Goal: Find specific page/section: Find specific page/section

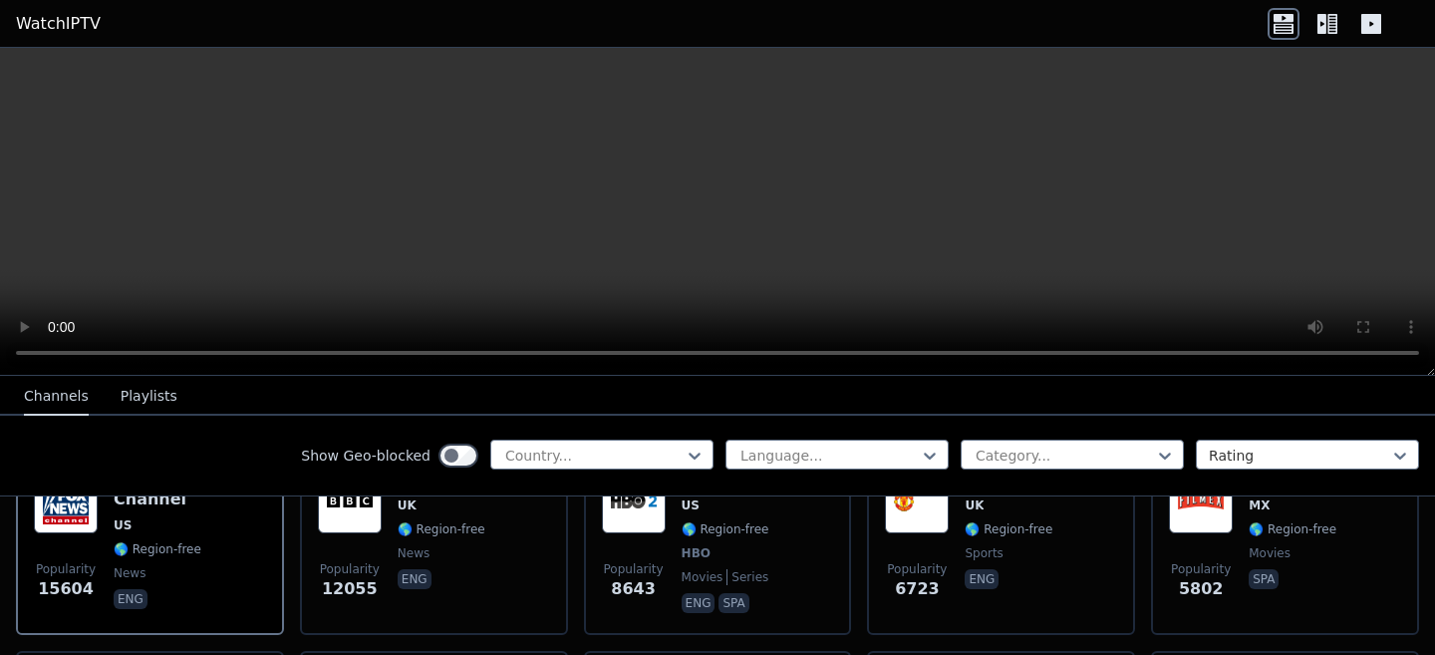
scroll to position [291, 0]
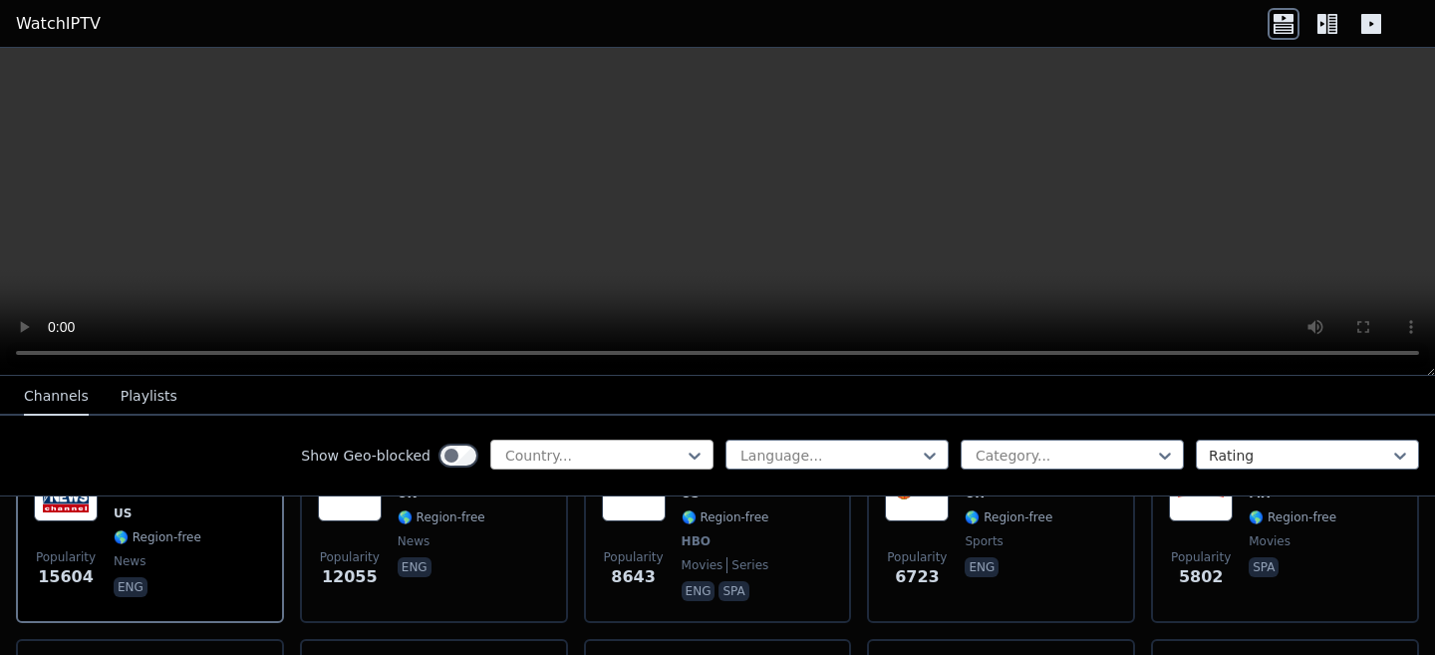
click at [540, 455] on div at bounding box center [593, 455] width 181 height 20
click at [458, 430] on div "Show Geo-blocked Country... Language... Category... Rating" at bounding box center [717, 455] width 1435 height 81
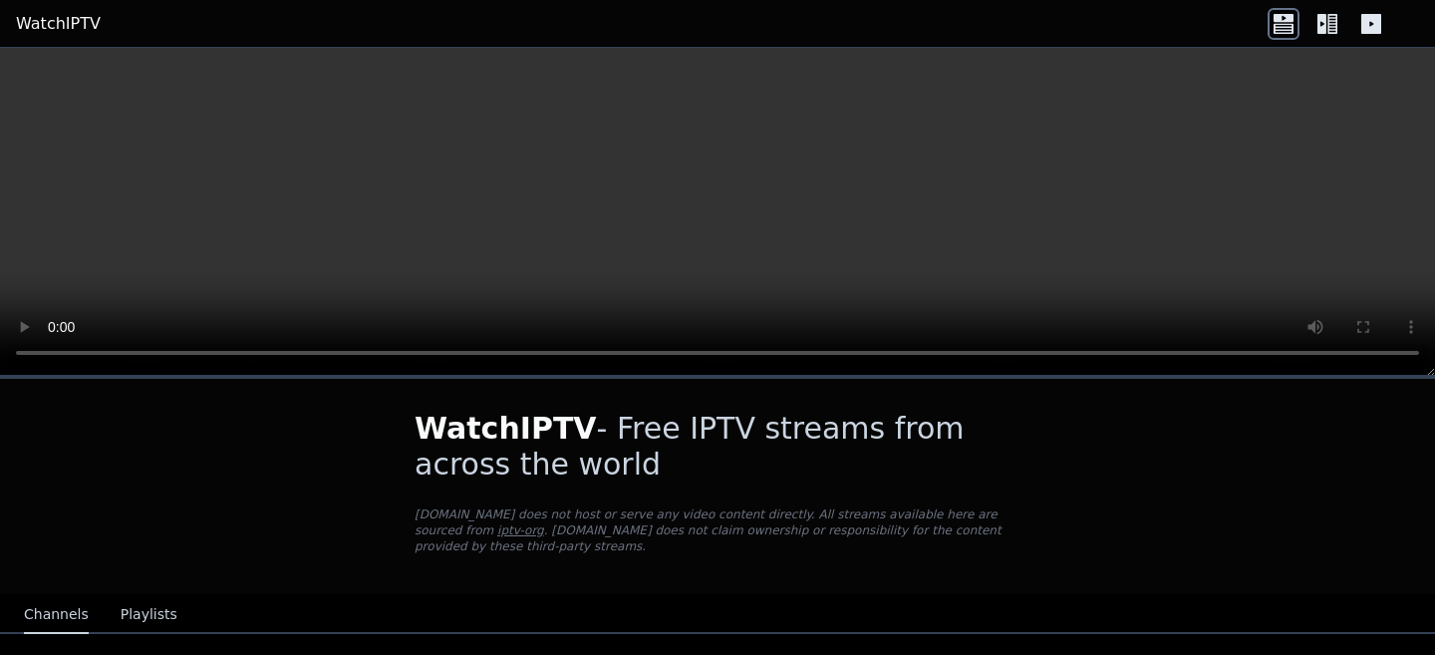
scroll to position [173, 0]
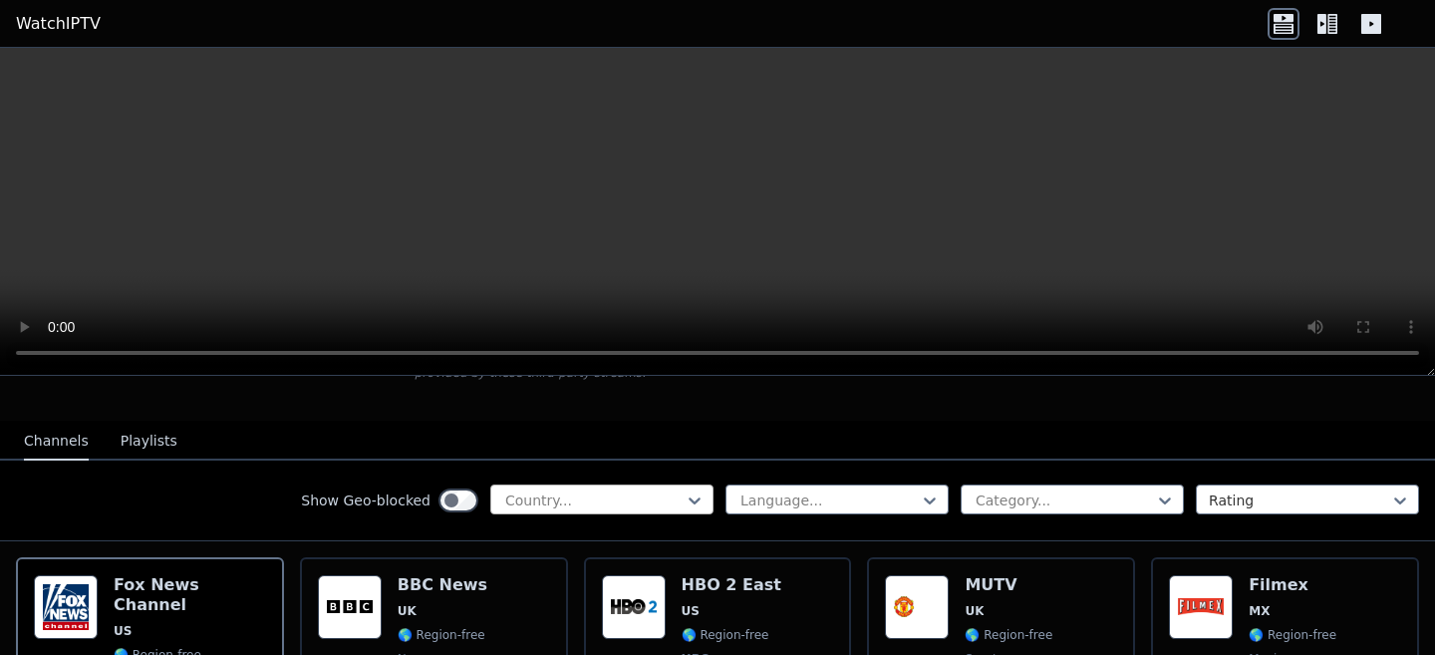
select select "****"
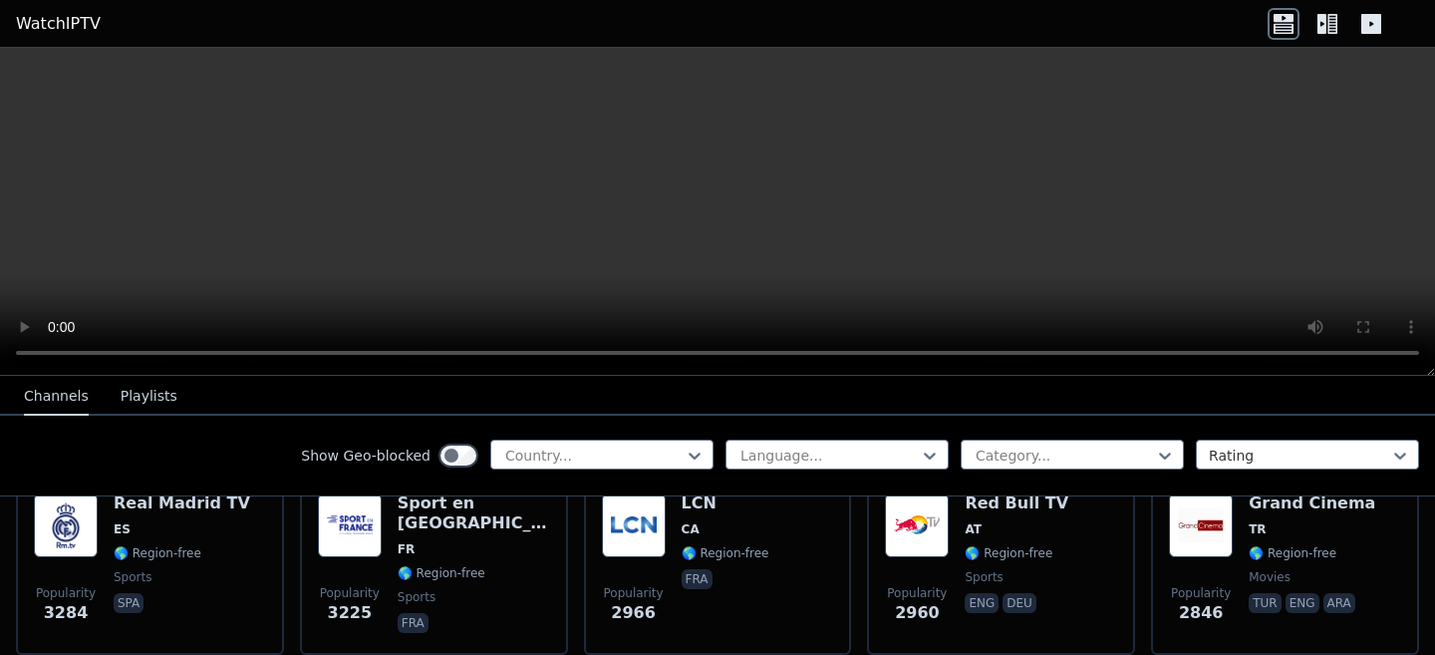
scroll to position [243, 0]
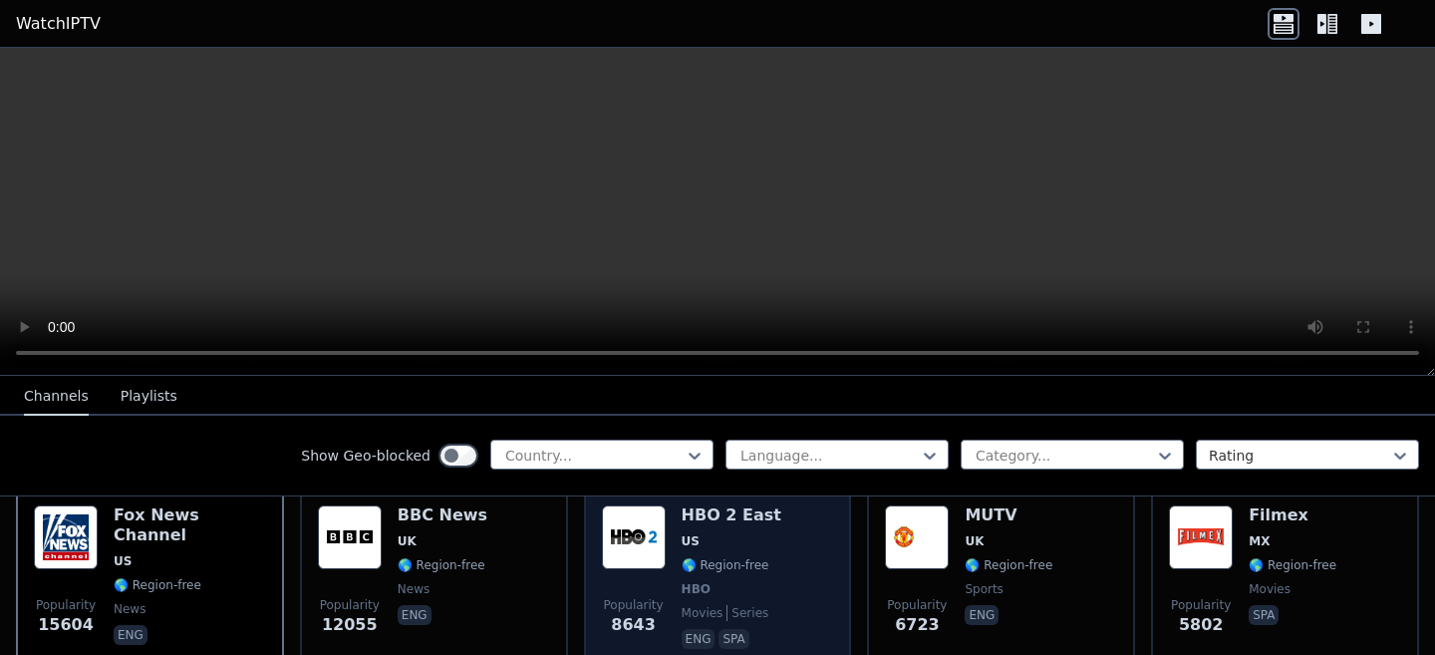
click at [756, 552] on div "HBO 2 East US 🌎 Region-free HBO movies series eng spa" at bounding box center [731, 578] width 100 height 147
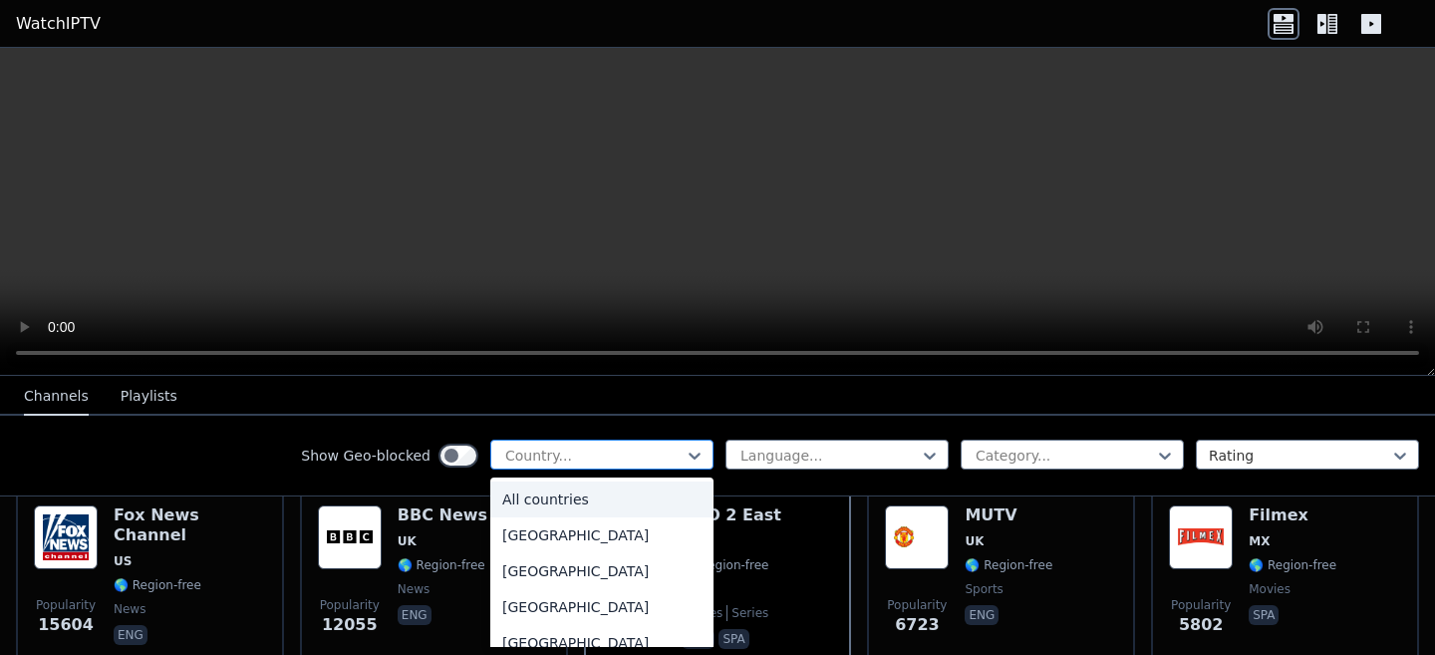
click at [566, 451] on div at bounding box center [593, 455] width 181 height 20
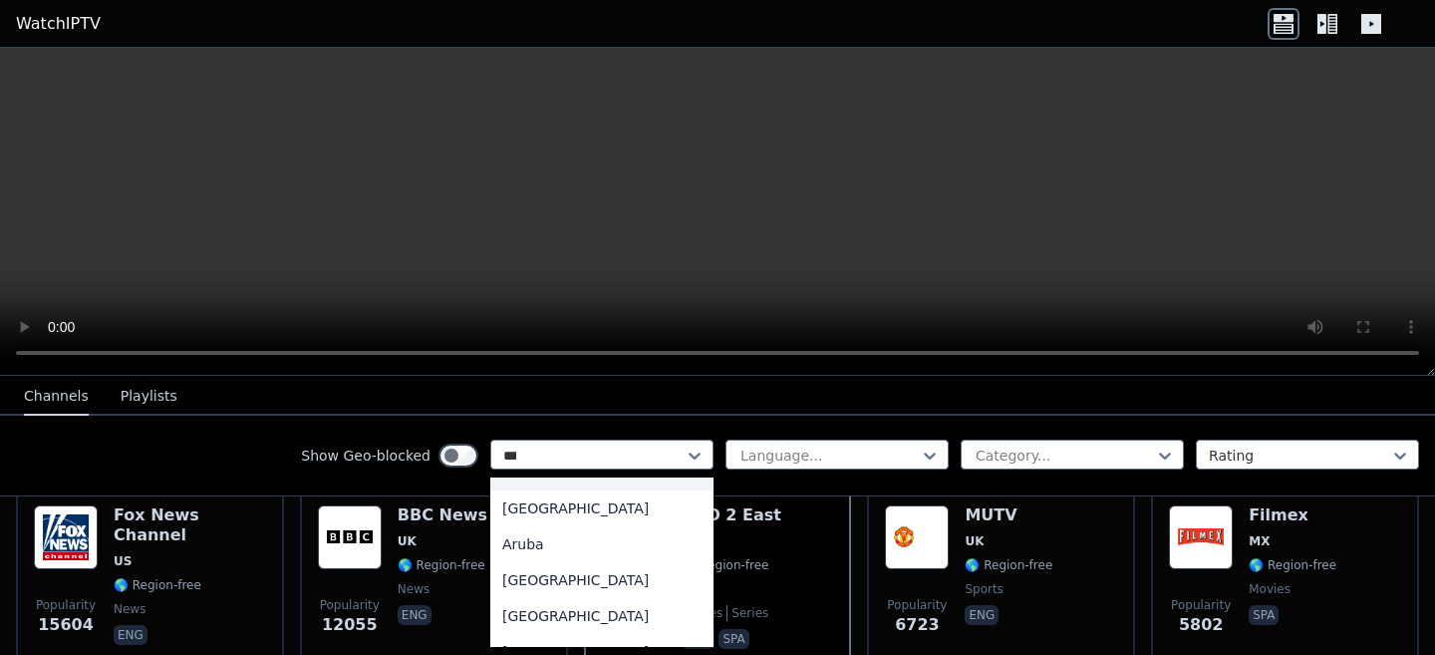
scroll to position [0, 0]
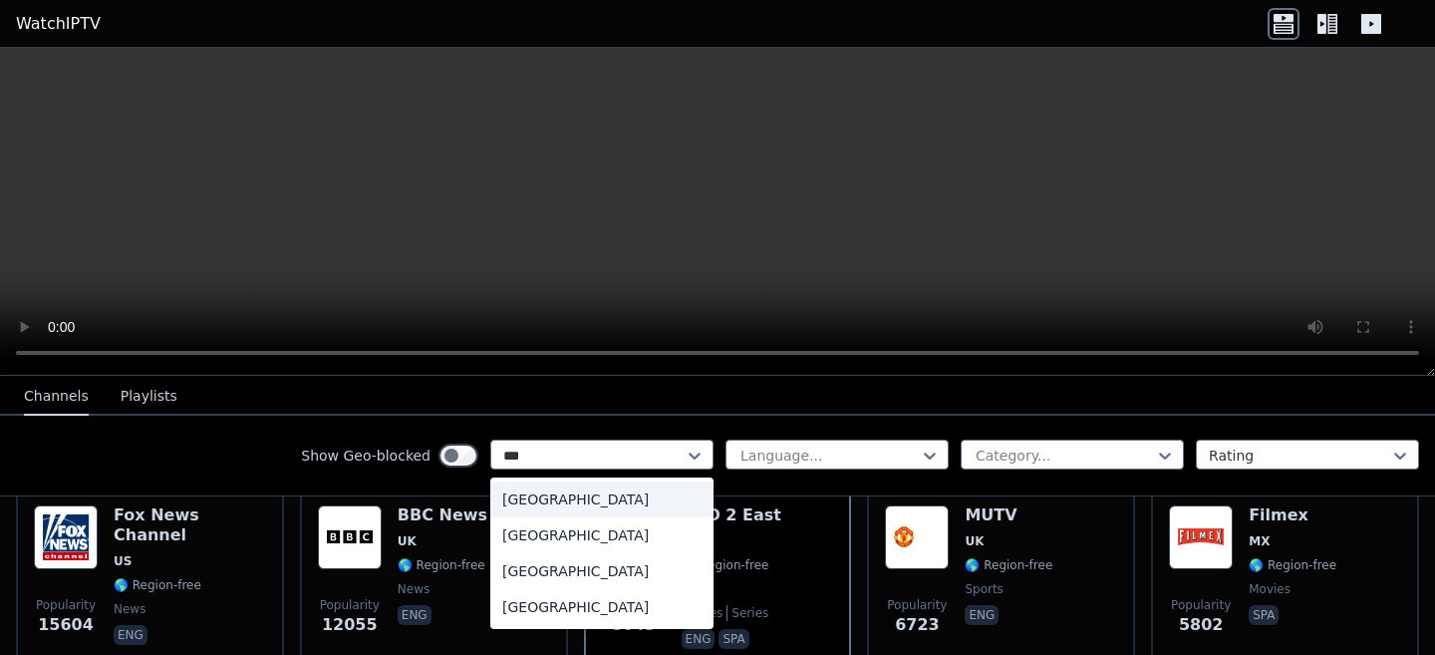
type input "****"
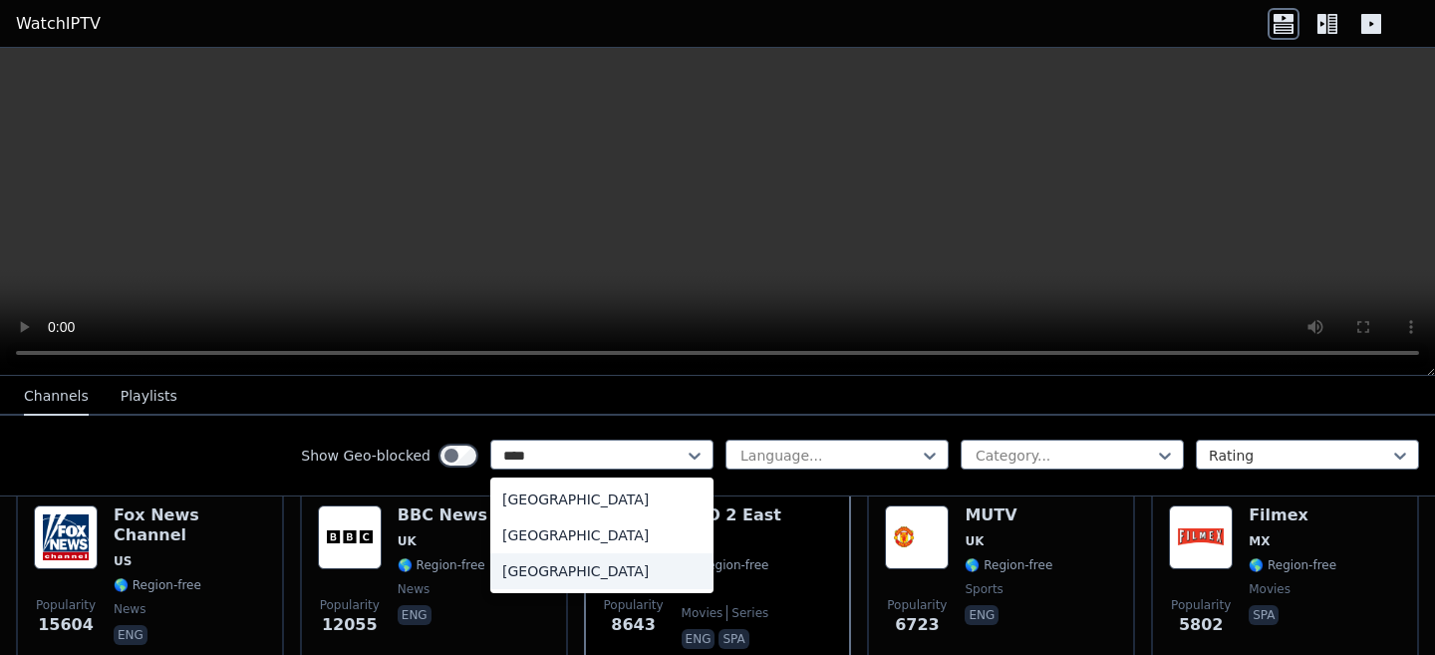
click at [630, 573] on div "[GEOGRAPHIC_DATA]" at bounding box center [601, 571] width 223 height 36
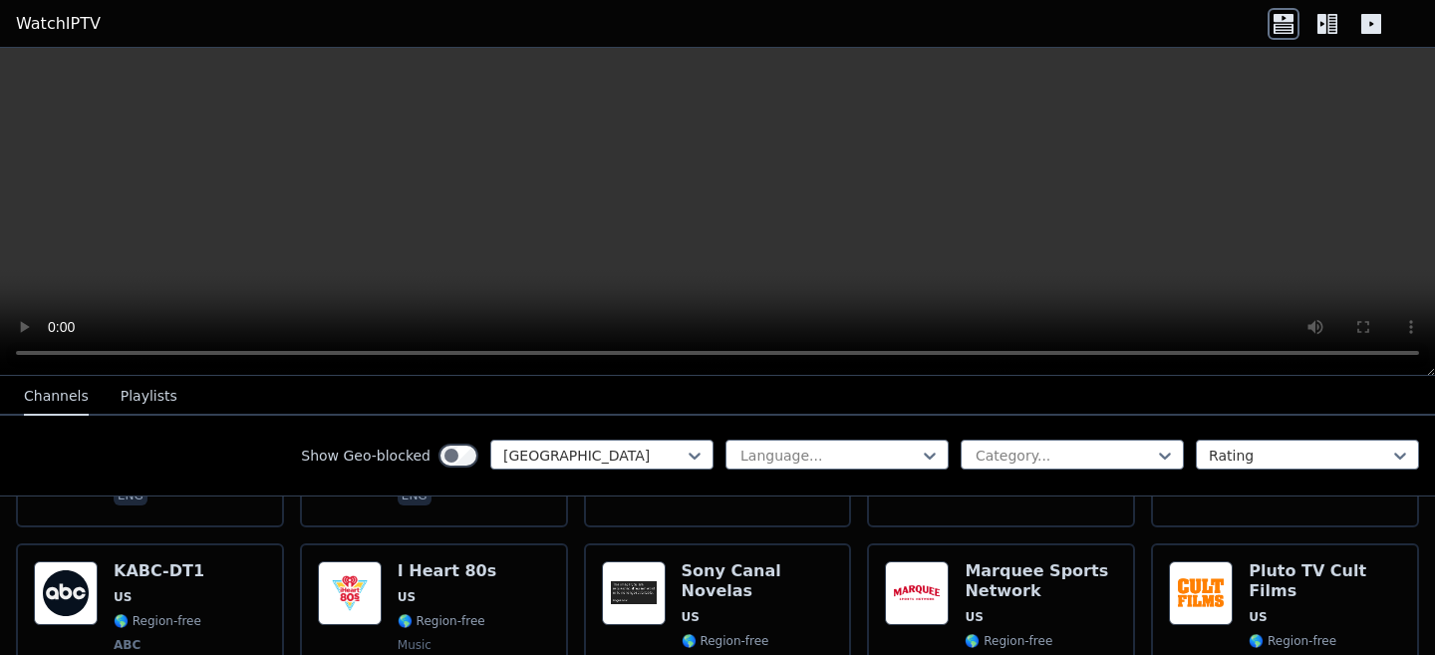
scroll to position [608, 0]
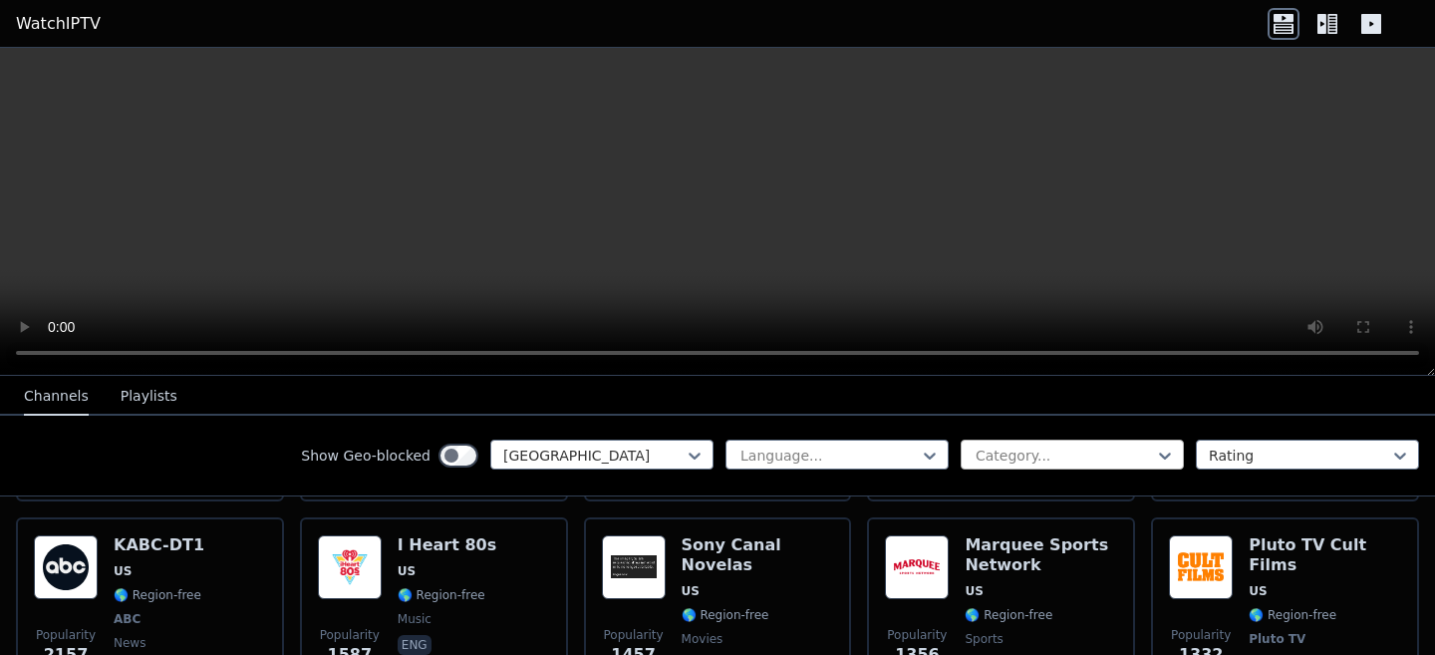
click at [1007, 459] on div at bounding box center [1063, 455] width 181 height 20
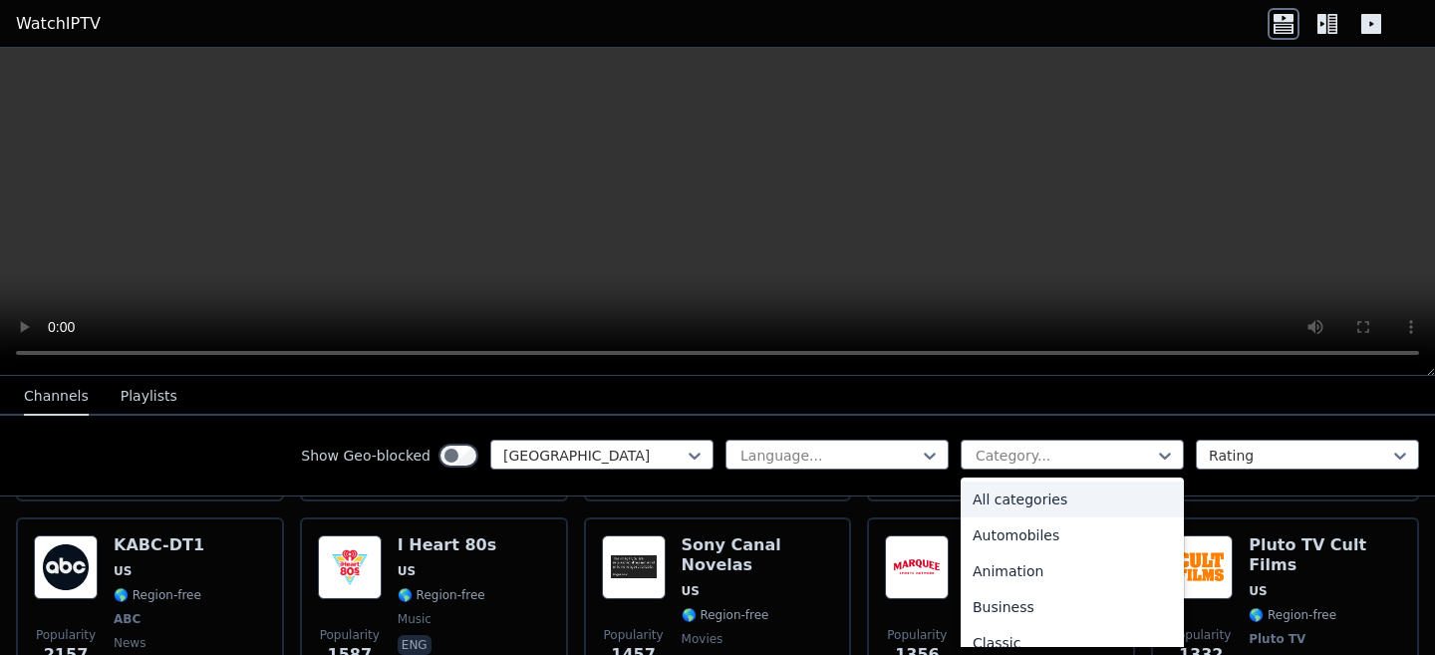
click at [1254, 425] on div "Show Geo-blocked [GEOGRAPHIC_DATA] Language... All categories, 1 of 27. 27 resu…" at bounding box center [717, 455] width 1435 height 81
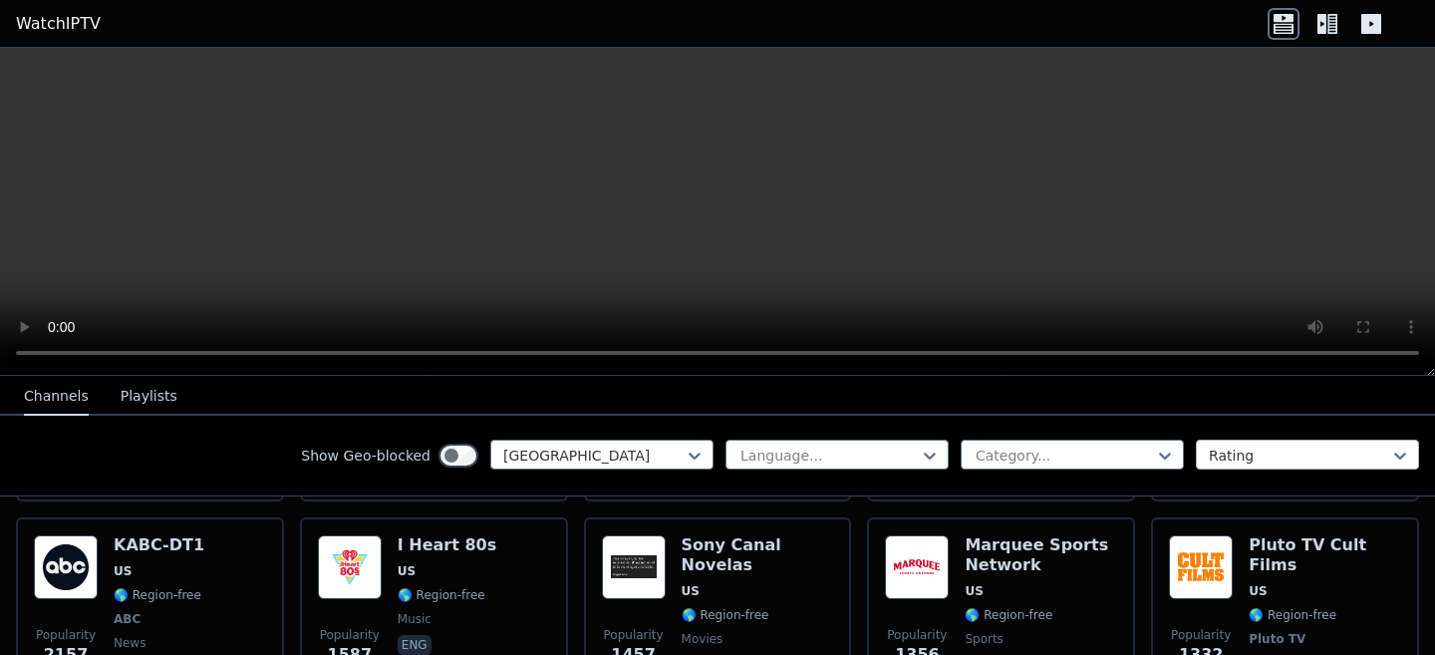
click at [1254, 459] on div at bounding box center [1298, 455] width 181 height 20
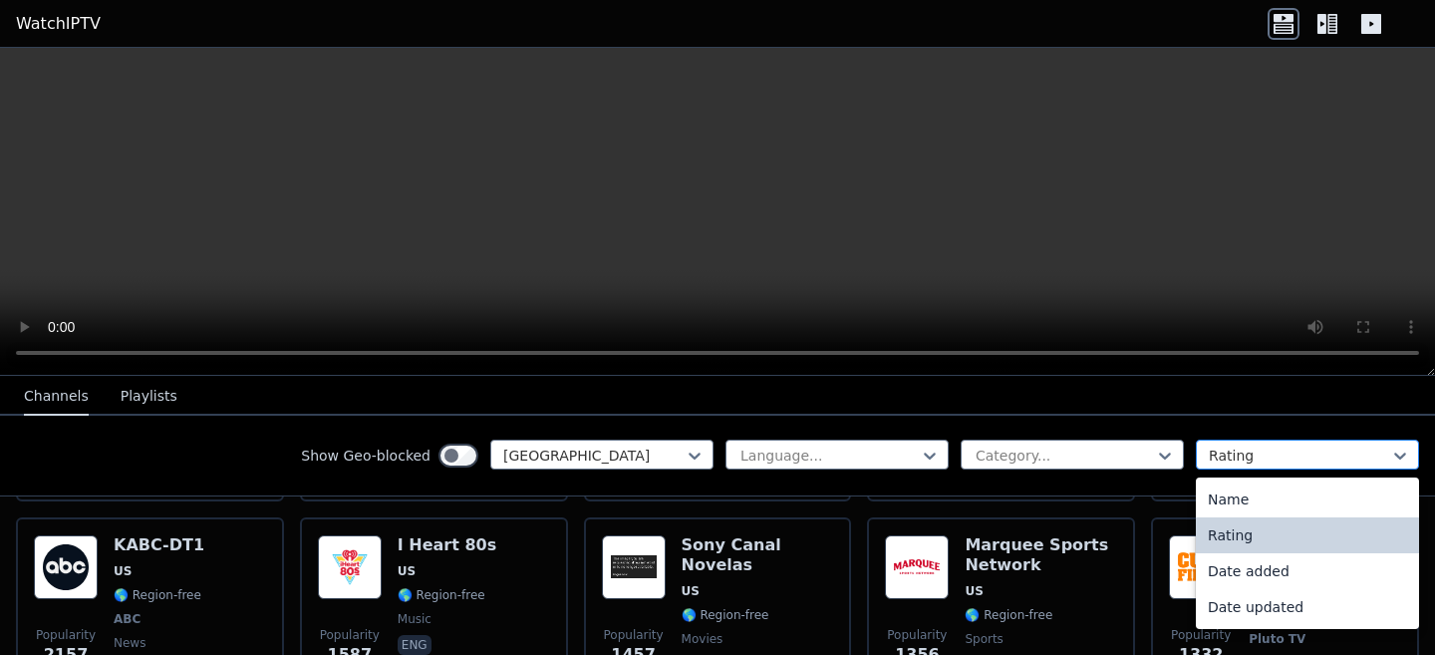
click at [1254, 456] on div at bounding box center [1298, 455] width 181 height 20
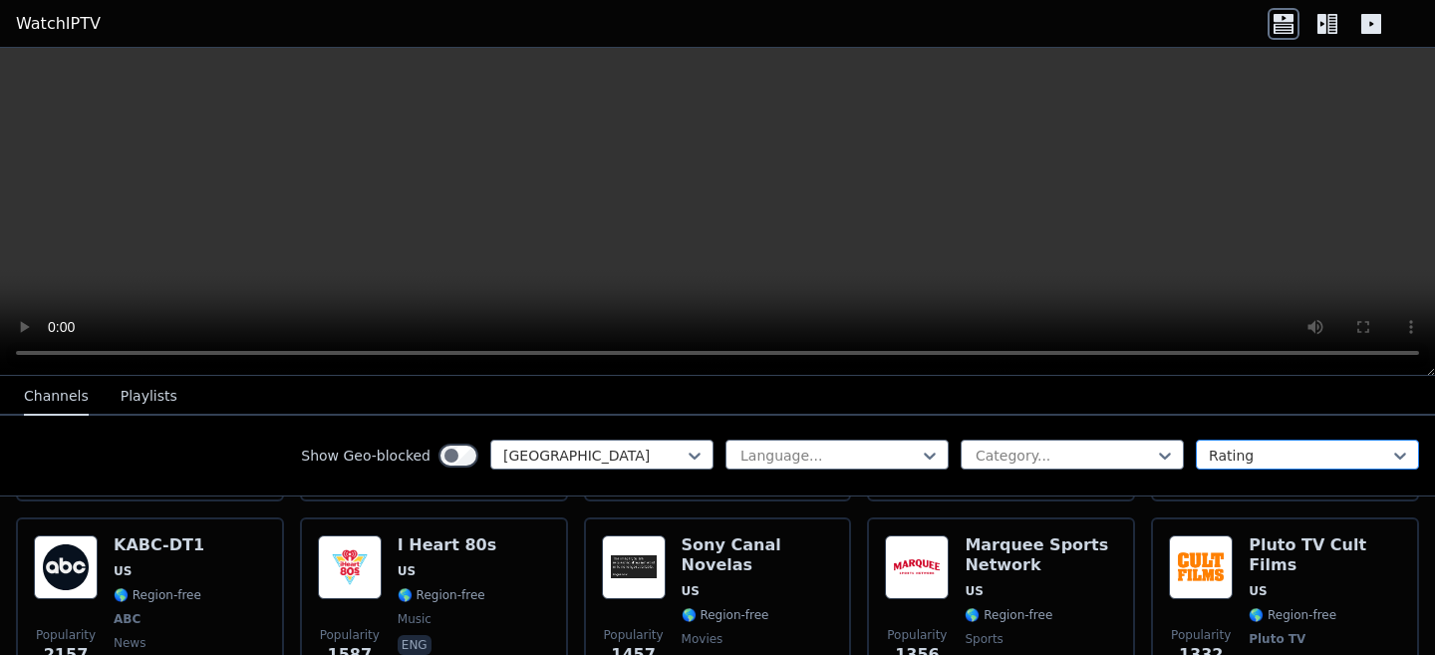
click at [1252, 453] on div at bounding box center [1298, 455] width 181 height 20
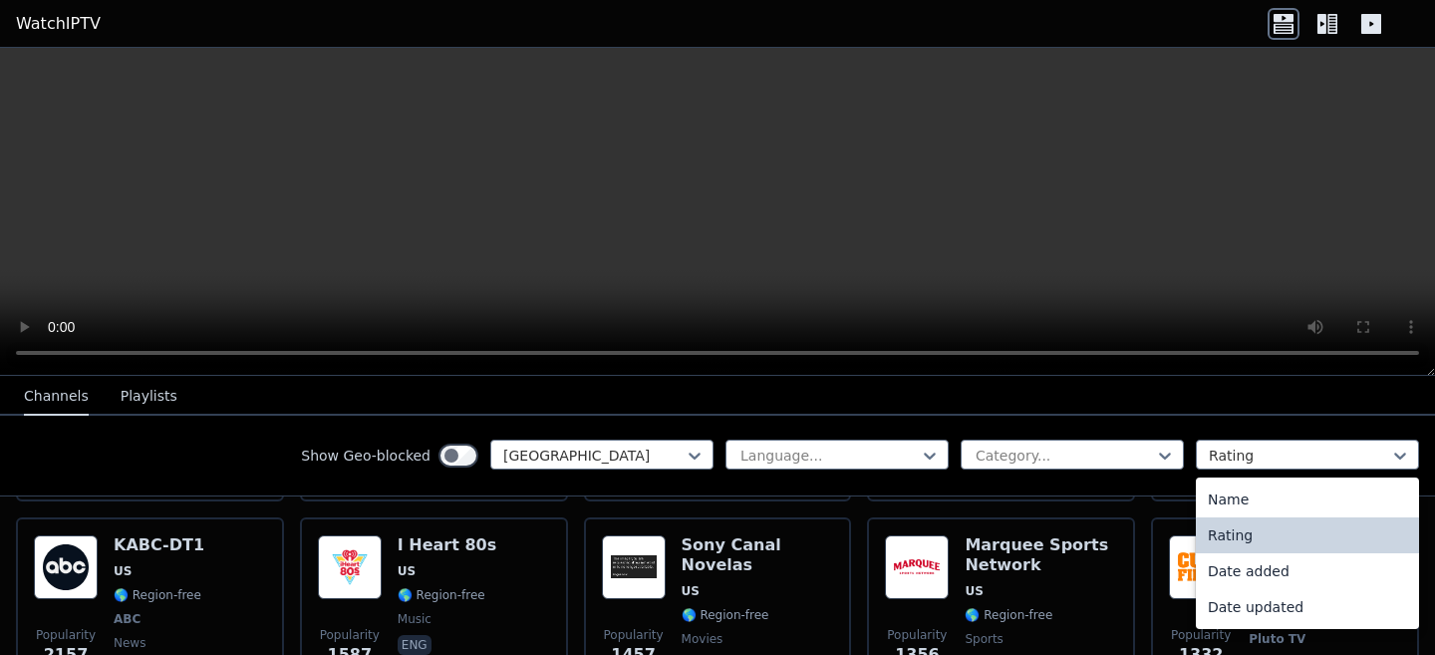
click at [1252, 479] on div "Name Rating Date added Date updated" at bounding box center [1306, 552] width 223 height 151
click at [1252, 490] on div "Name" at bounding box center [1306, 499] width 223 height 36
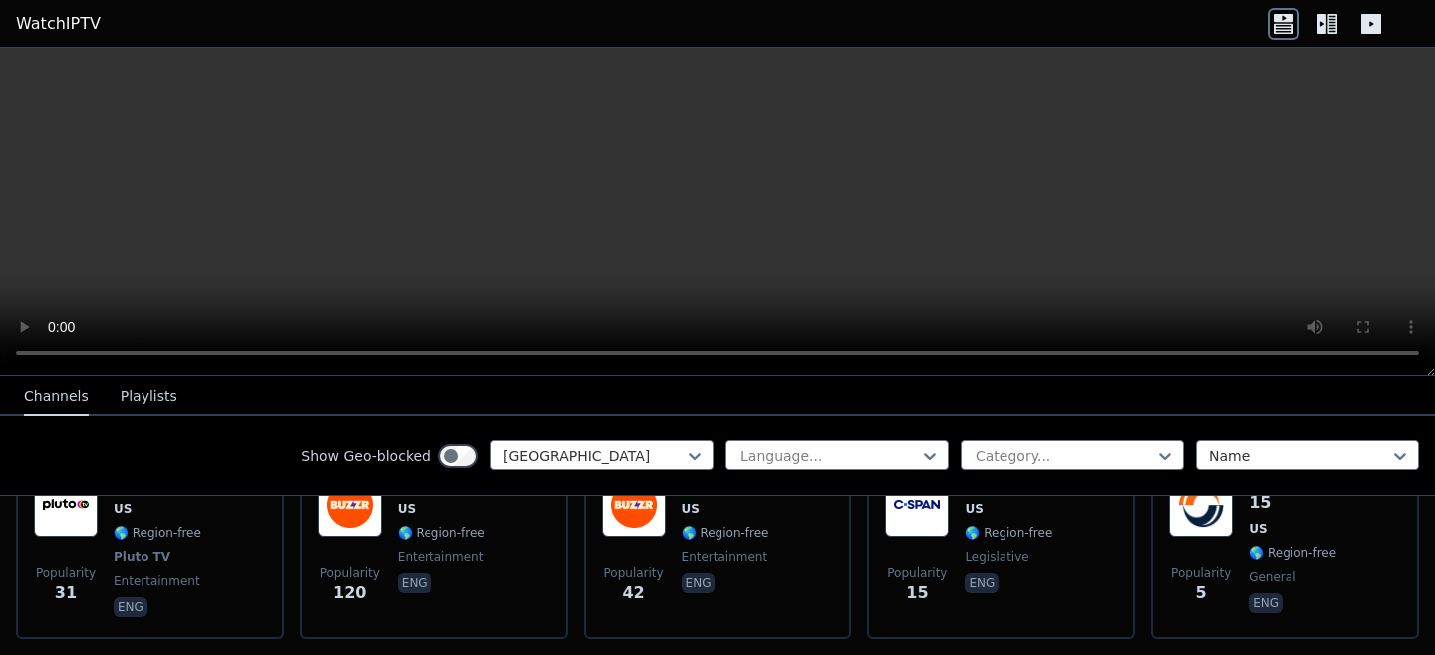
scroll to position [10248, 0]
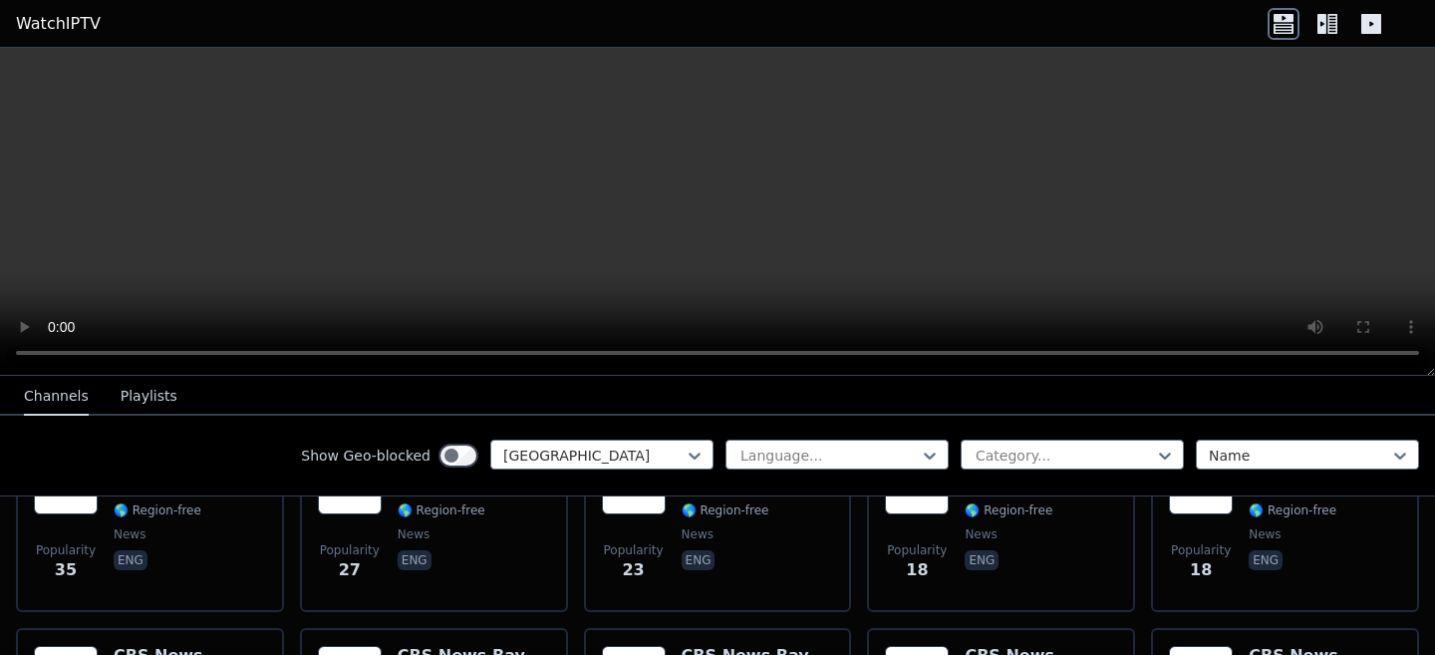
click at [1006, 460] on div at bounding box center [1063, 455] width 181 height 20
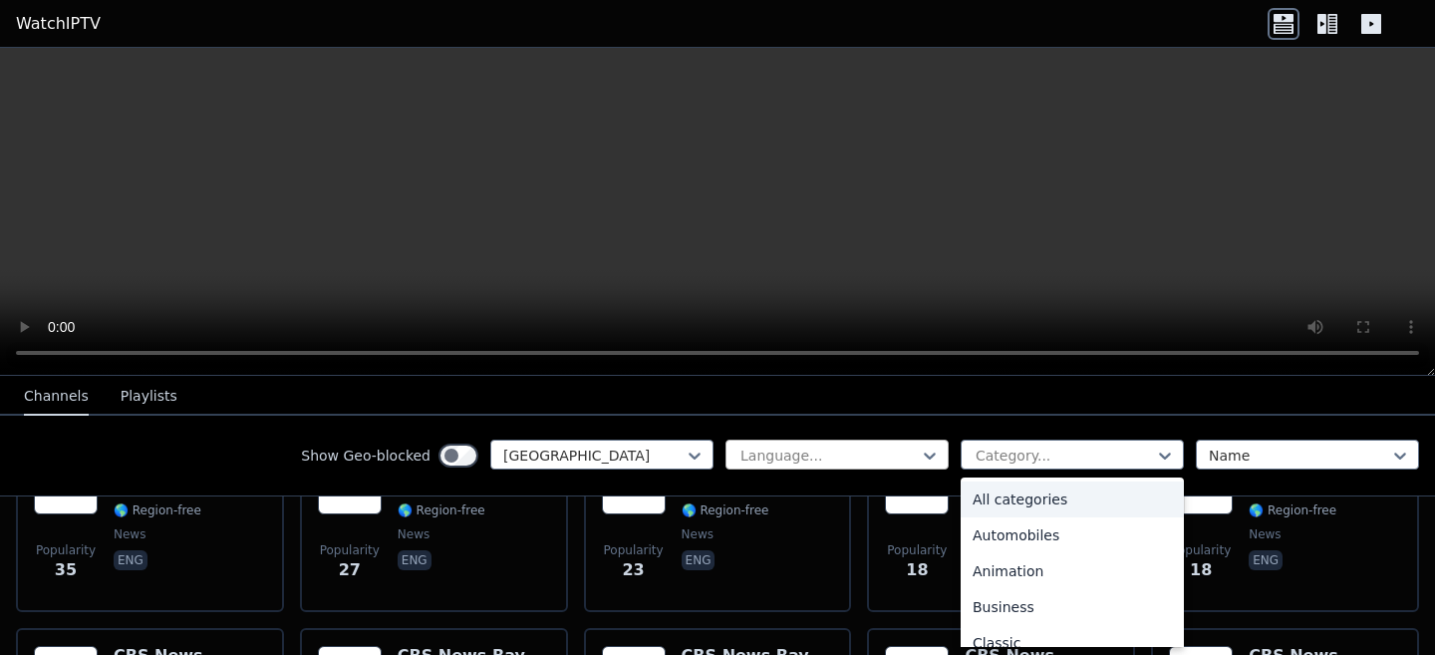
click at [886, 461] on div at bounding box center [828, 455] width 181 height 20
click at [993, 457] on div at bounding box center [1063, 455] width 181 height 20
type input "**"
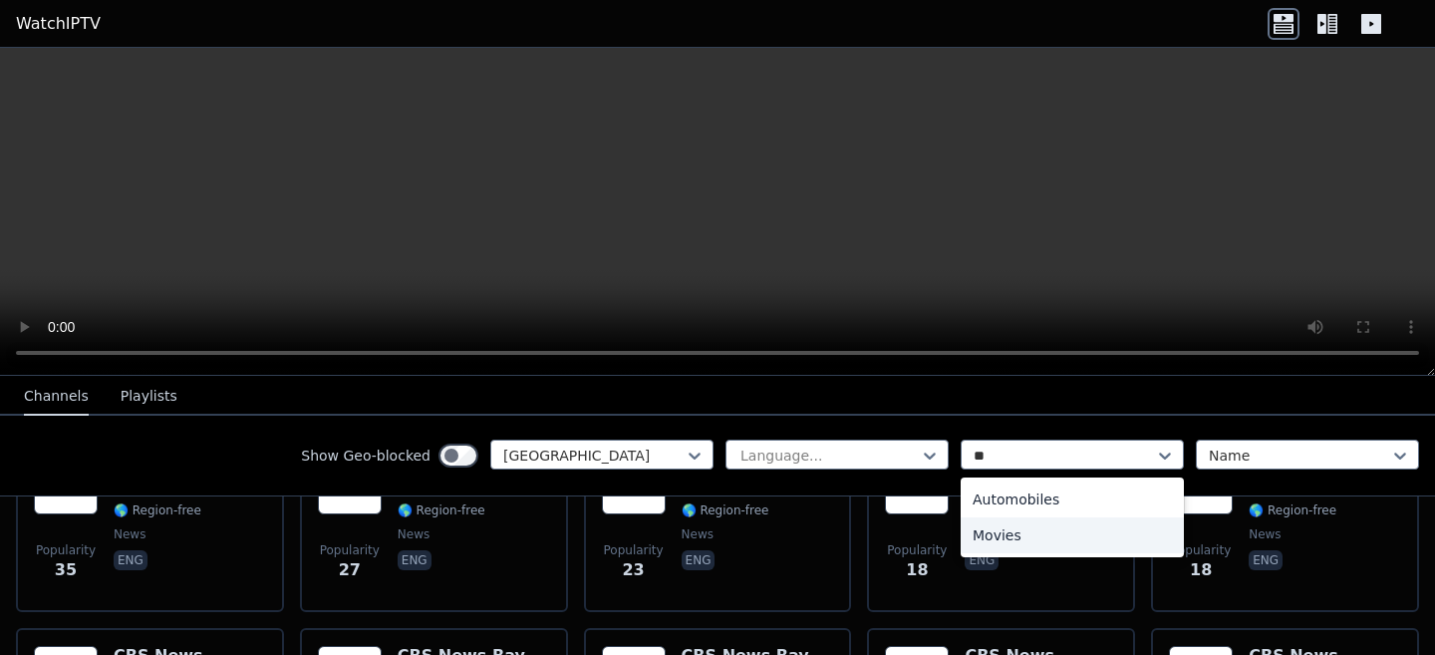
click at [1032, 534] on div "Movies" at bounding box center [1071, 535] width 223 height 36
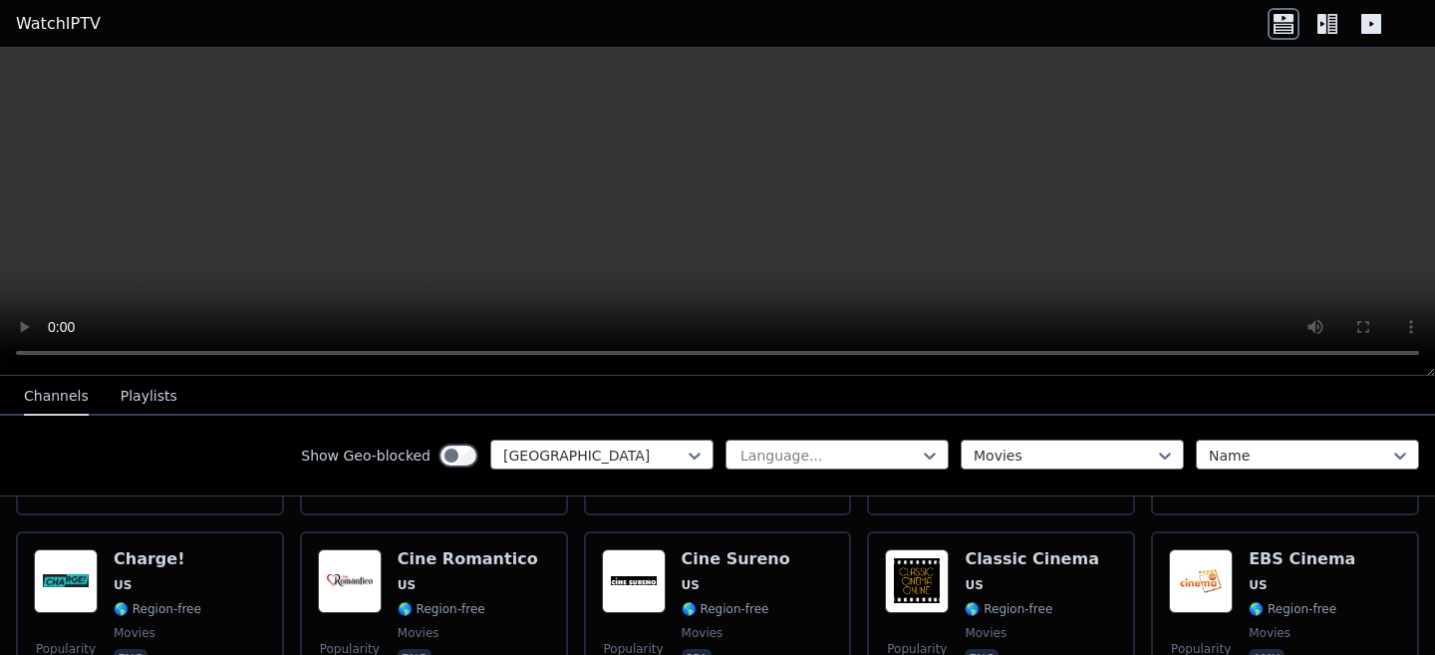
scroll to position [411, 0]
